Goal: Information Seeking & Learning: Learn about a topic

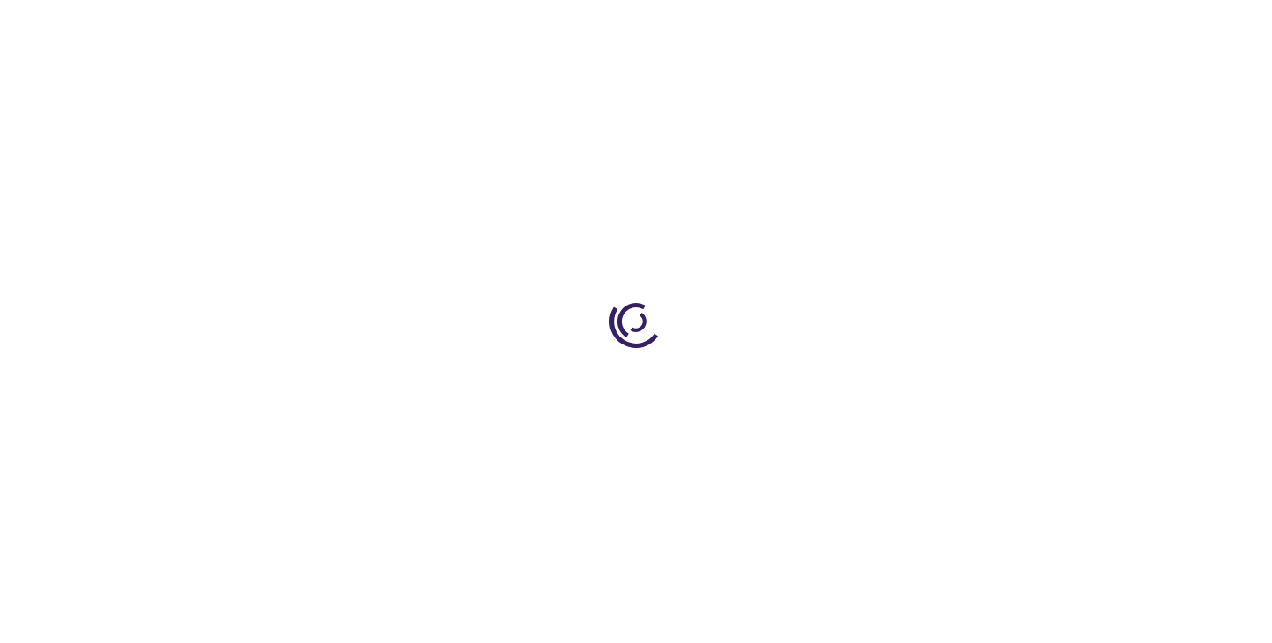
type input "0"
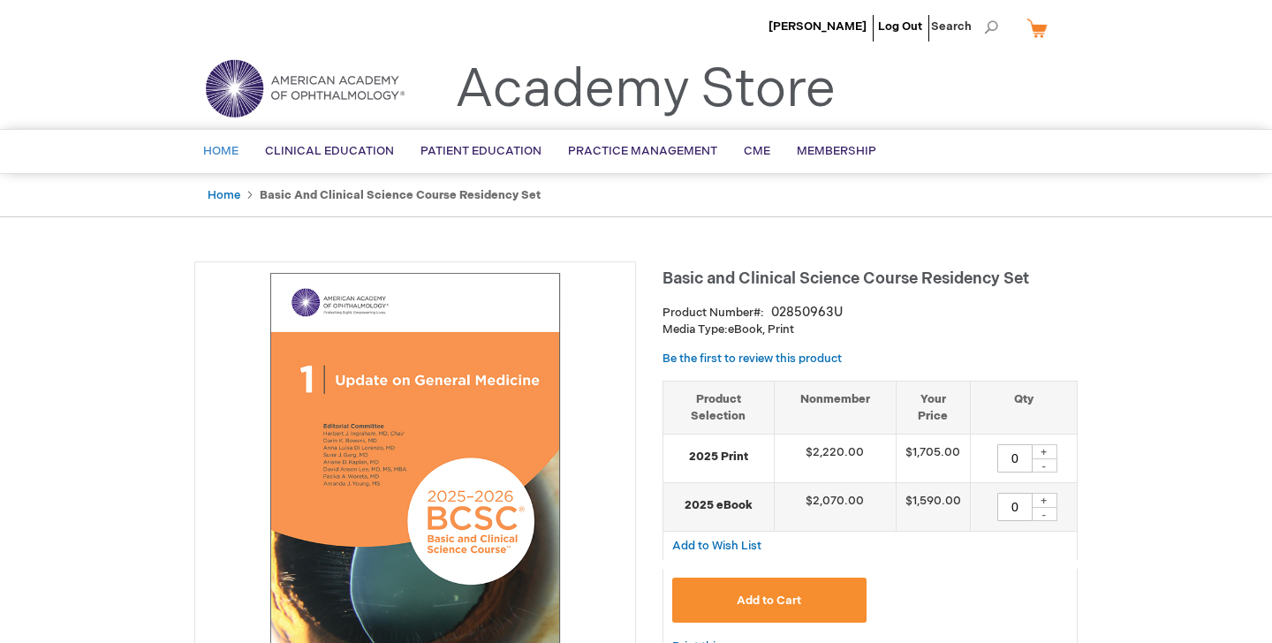
click at [205, 153] on span "Home" at bounding box center [220, 151] width 35 height 14
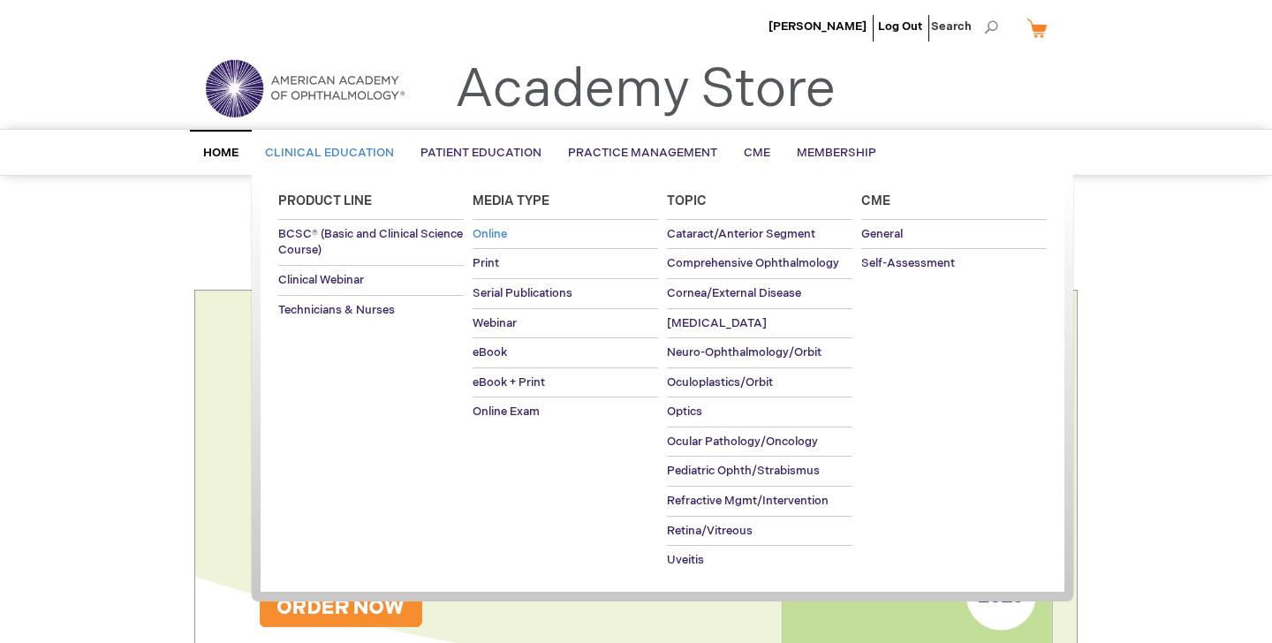
click at [497, 232] on span "Online" at bounding box center [490, 234] width 34 height 14
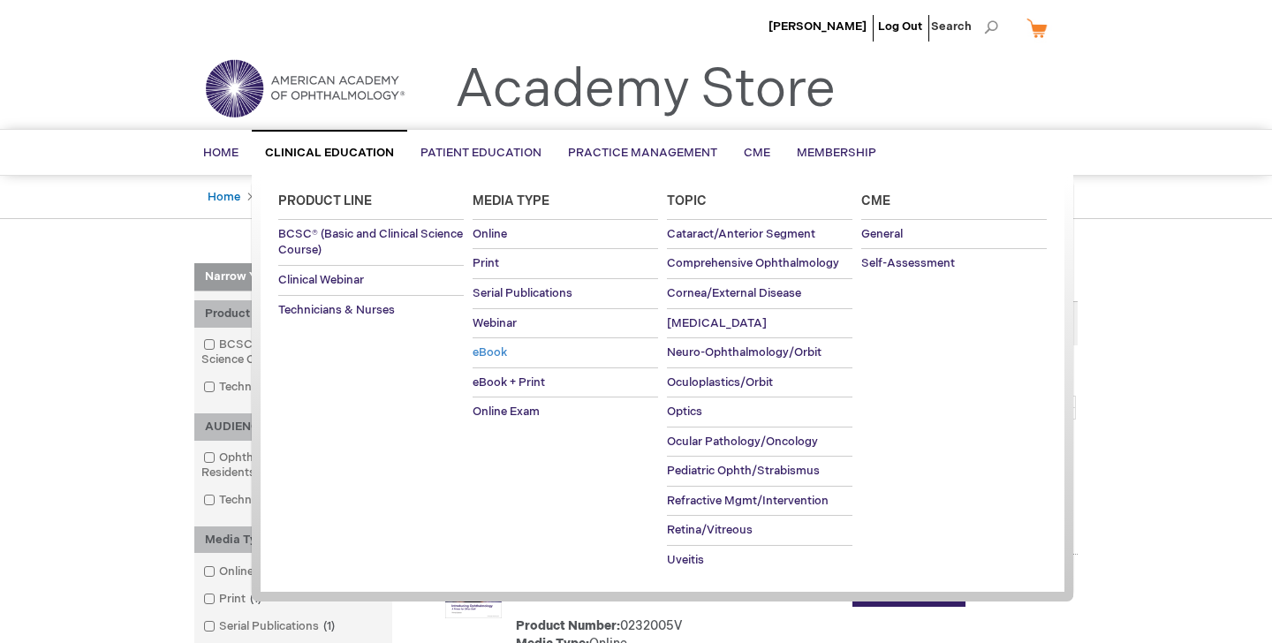
click at [488, 352] on span "eBook" at bounding box center [490, 352] width 34 height 14
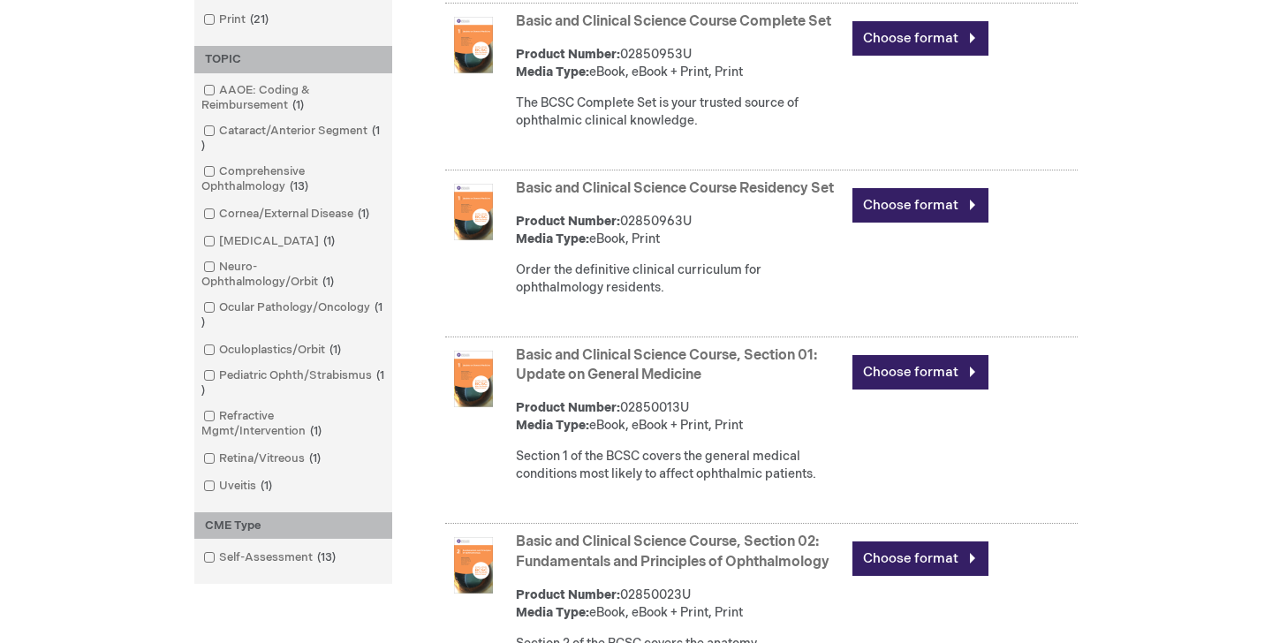
scroll to position [759, 0]
